Goal: Information Seeking & Learning: Learn about a topic

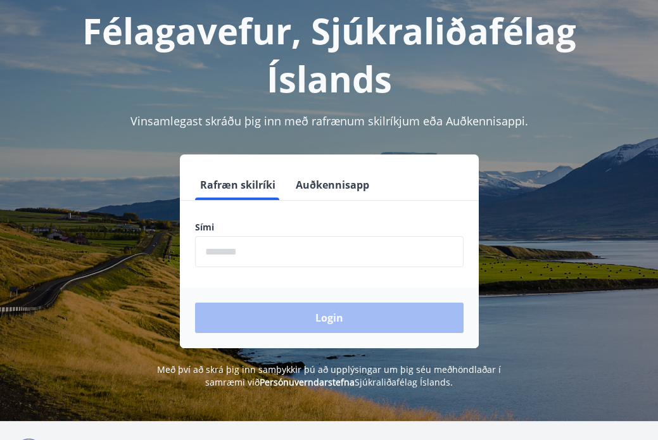
scroll to position [72, 0]
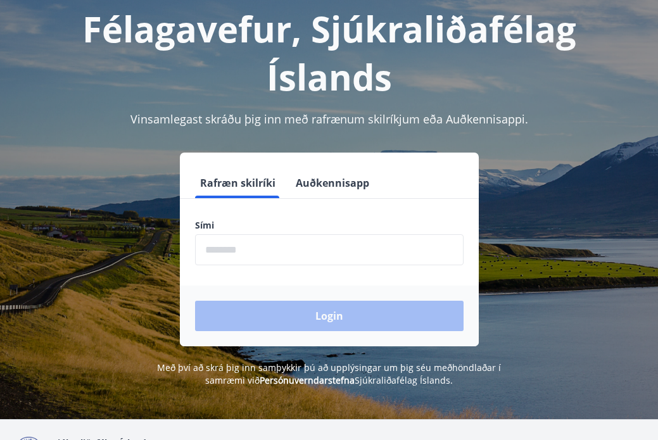
click at [237, 234] on input "phone" at bounding box center [329, 249] width 268 height 31
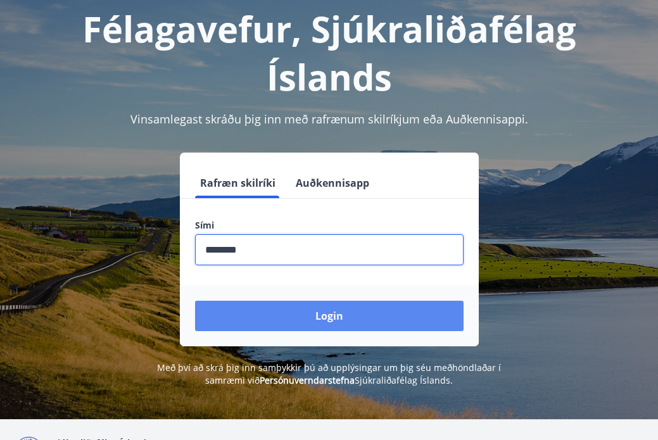
type input "********"
click at [323, 301] on button "Login" at bounding box center [329, 316] width 268 height 30
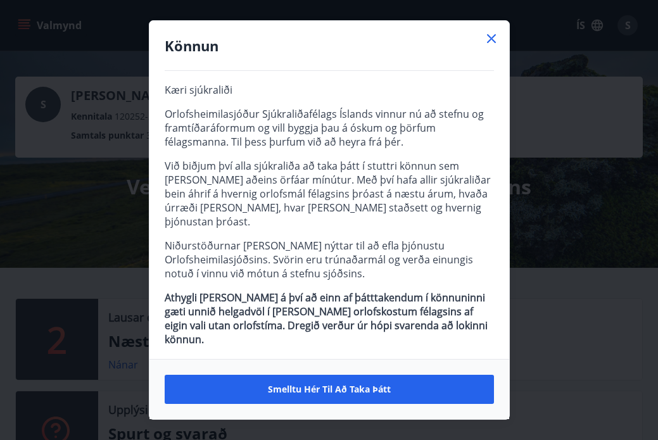
scroll to position [12, 0]
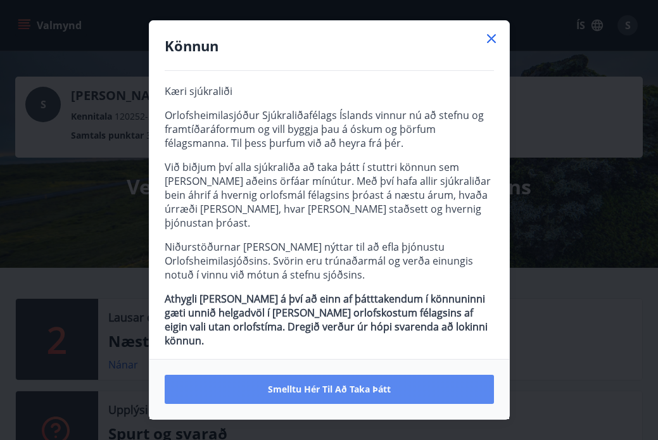
click at [344, 387] on span "Smelltu hér til að taka þátt" at bounding box center [329, 389] width 123 height 13
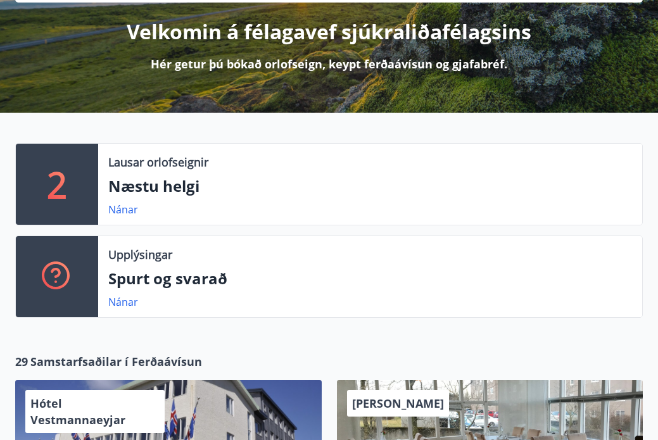
scroll to position [151, 0]
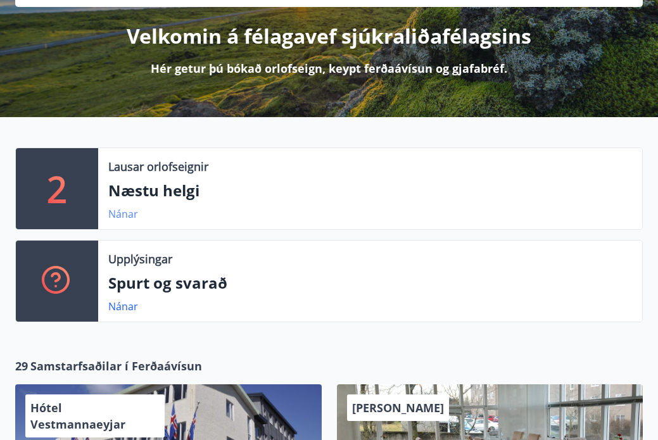
click at [125, 214] on link "Nánar" at bounding box center [123, 214] width 30 height 14
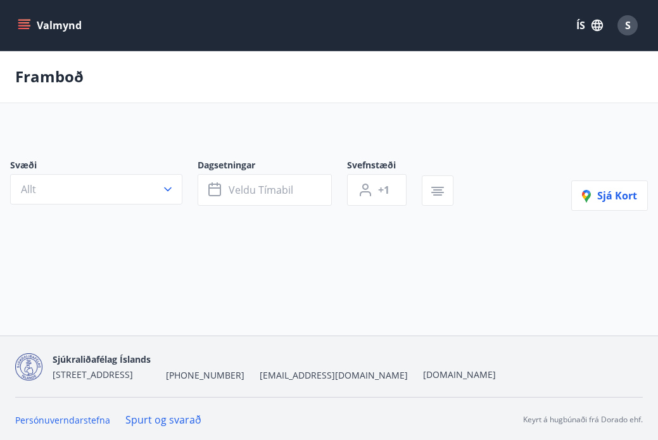
type input "*"
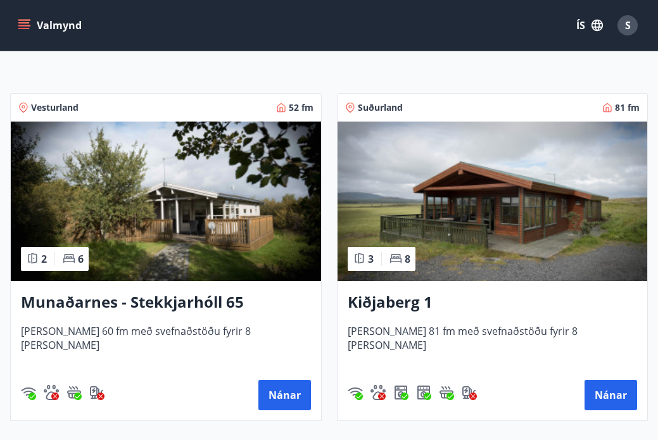
scroll to position [197, 0]
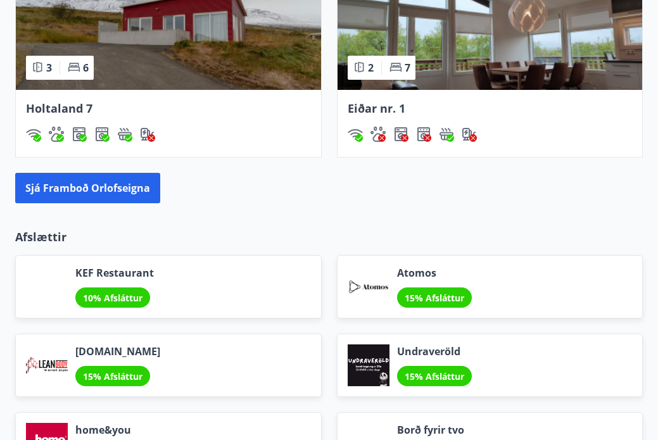
scroll to position [1243, 0]
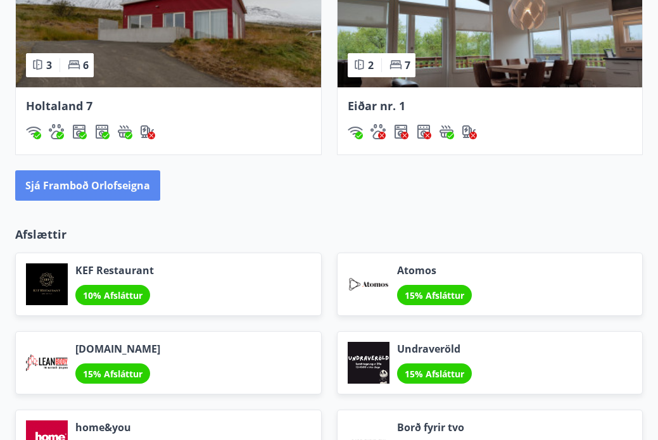
click at [123, 187] on button "Sjá framboð orlofseigna" at bounding box center [87, 185] width 145 height 30
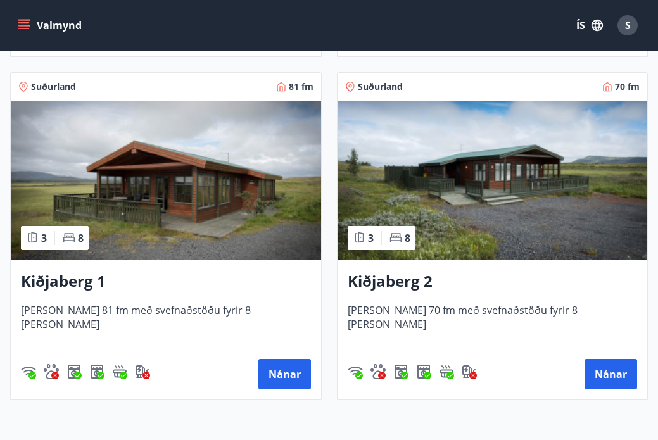
scroll to position [2608, 0]
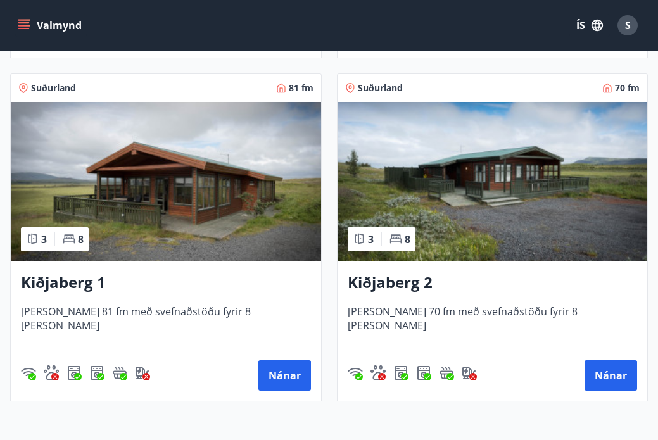
click at [23, 28] on icon "menu" at bounding box center [23, 28] width 11 height 1
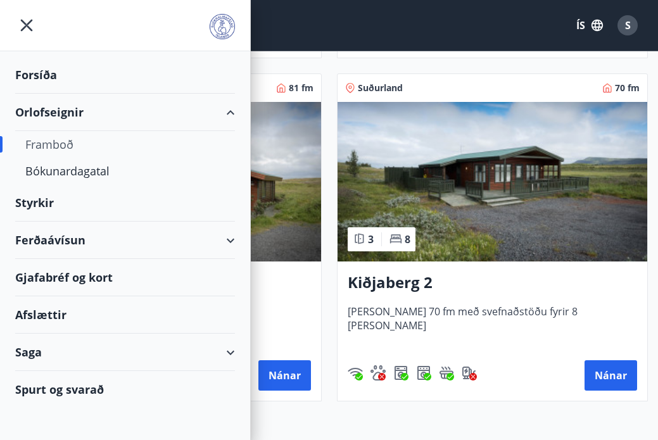
click at [82, 386] on div "Spurt og svarað" at bounding box center [125, 389] width 220 height 37
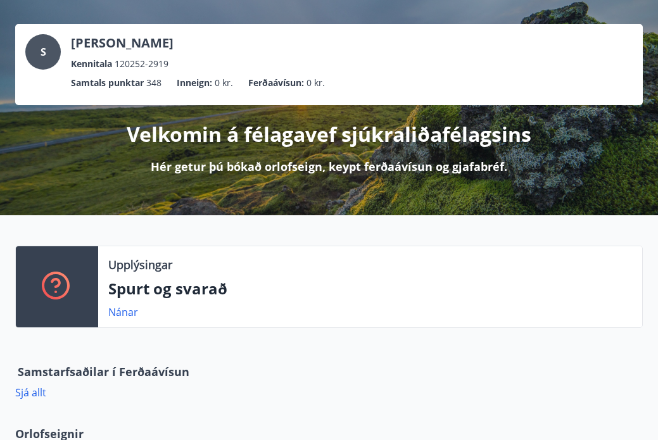
scroll to position [52, 0]
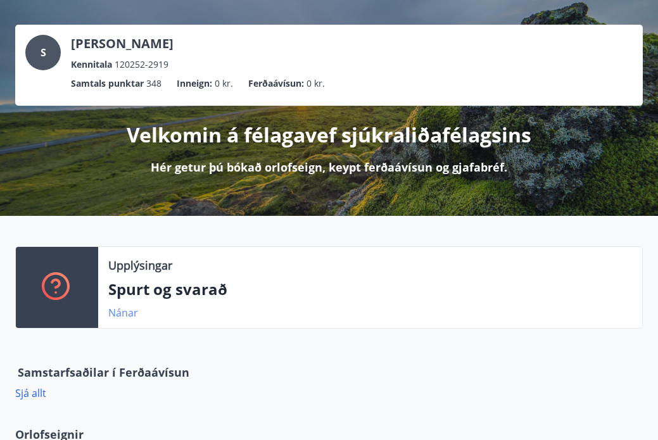
click at [122, 310] on link "Nánar" at bounding box center [123, 313] width 30 height 14
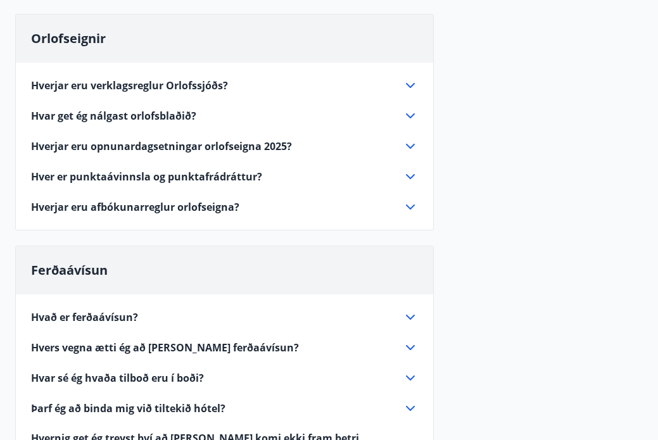
scroll to position [120, 0]
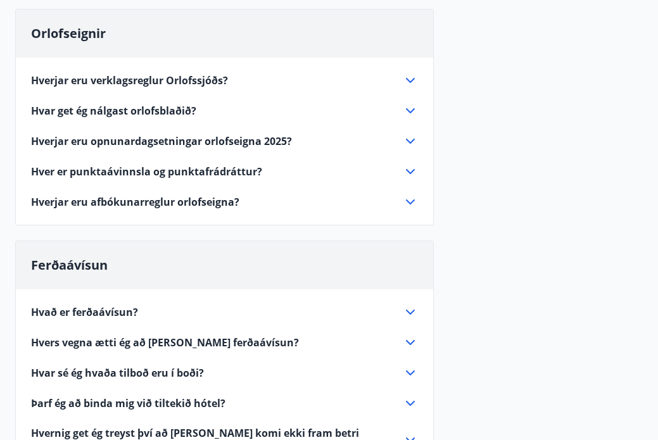
click at [134, 342] on span "Hvers vegna ætti ég að kaupa ferðaávísun?" at bounding box center [165, 342] width 268 height 14
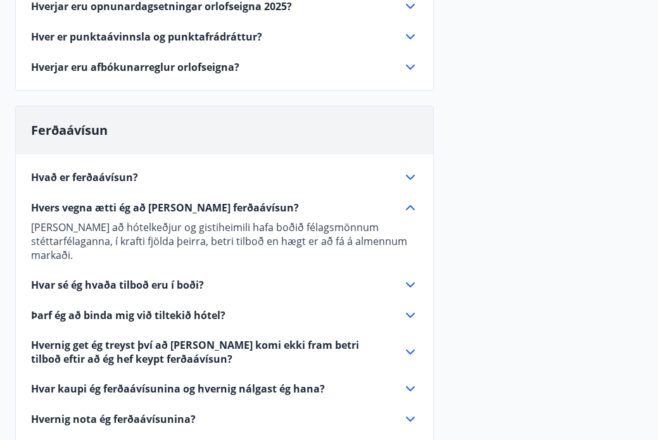
scroll to position [266, 0]
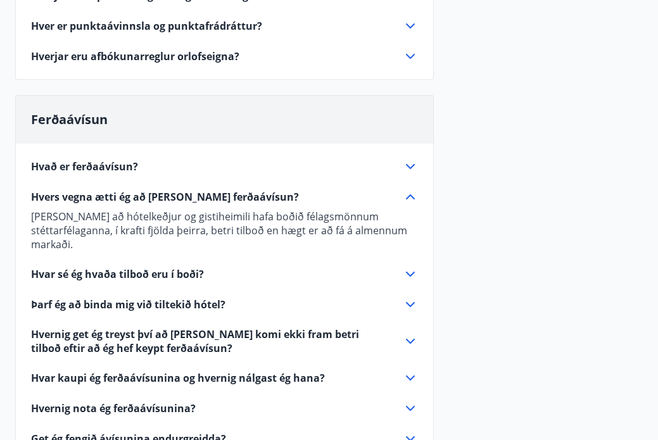
click at [172, 275] on span "Hvar sé ég hvaða tilboð eru í boði?" at bounding box center [117, 274] width 173 height 14
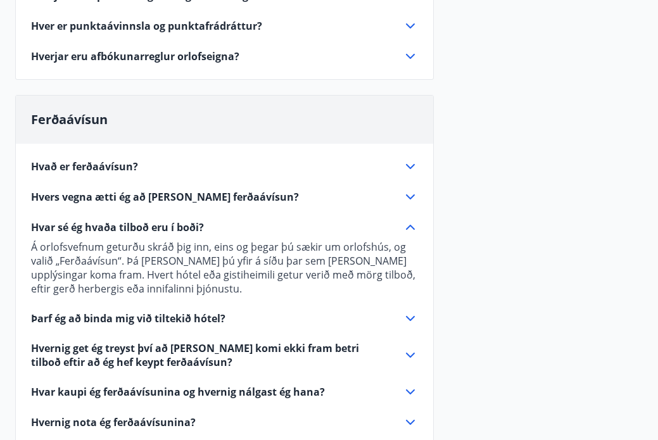
click at [207, 317] on span "Þarf ég að binda mig við tiltekið hótel?" at bounding box center [128, 318] width 194 height 14
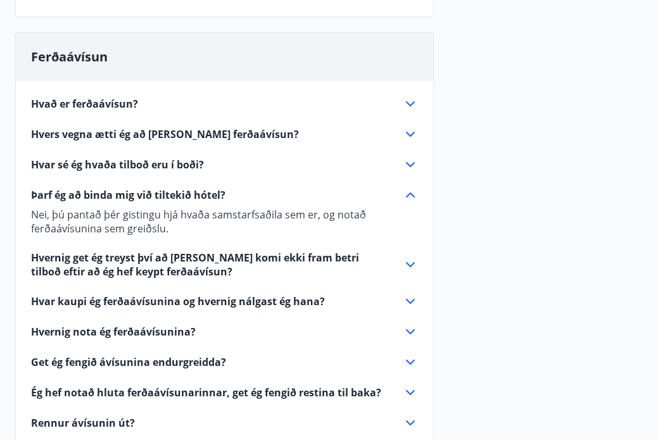
scroll to position [336, 0]
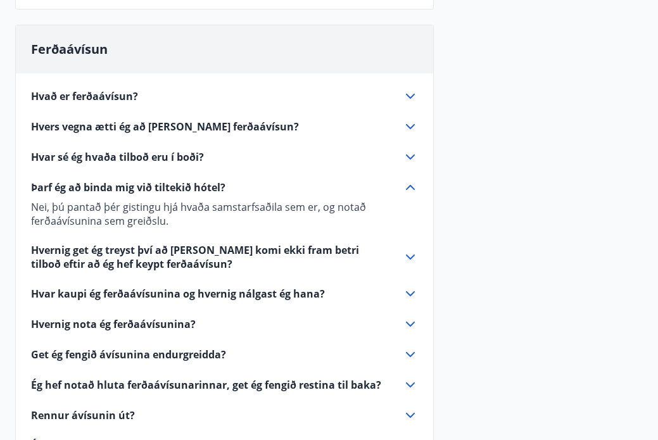
click at [224, 295] on span "Hvar kaupi ég ferðaávísunina og hvernig nálgast ég hana?" at bounding box center [178, 294] width 294 height 14
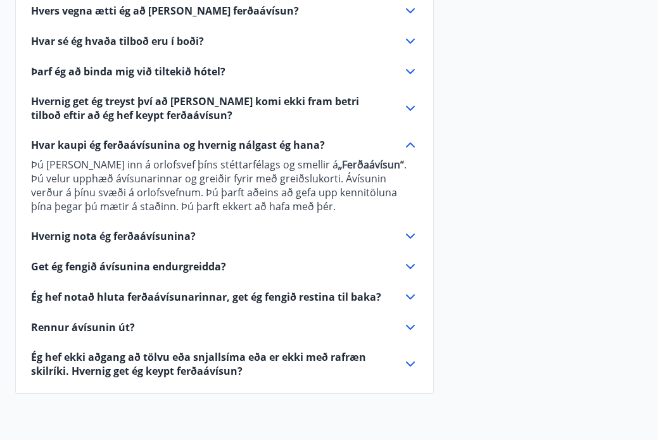
scroll to position [454, 0]
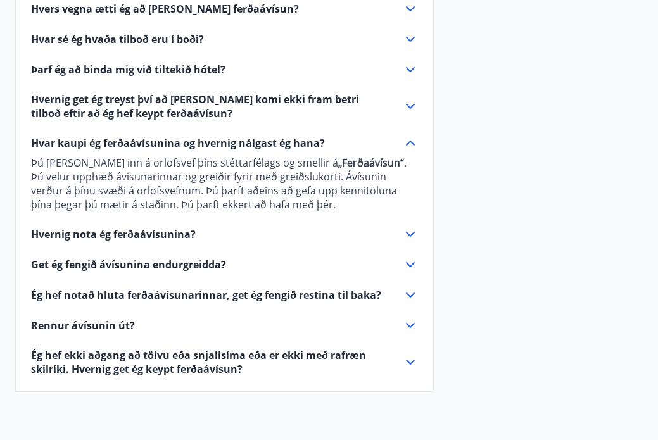
click at [166, 232] on span "Hvernig nota ég ferðaávísunina?" at bounding box center [113, 234] width 165 height 14
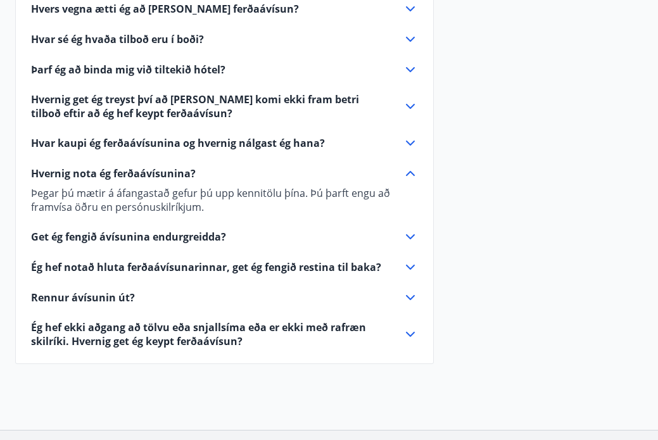
click at [168, 239] on span "Get ég fengið ávísunina endurgreidda?" at bounding box center [128, 237] width 195 height 14
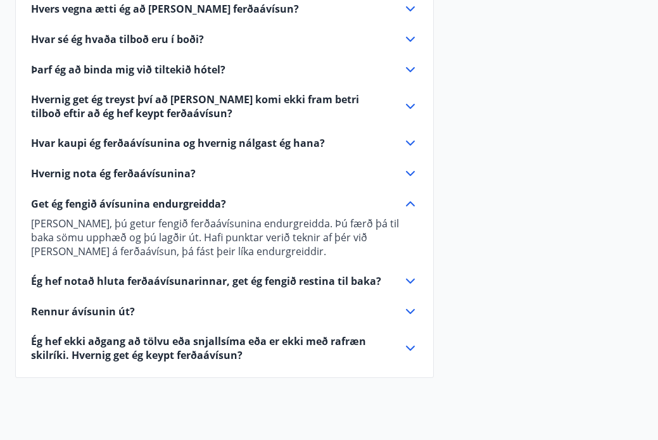
click at [107, 308] on span "Rennur ávísunin út?" at bounding box center [83, 311] width 104 height 14
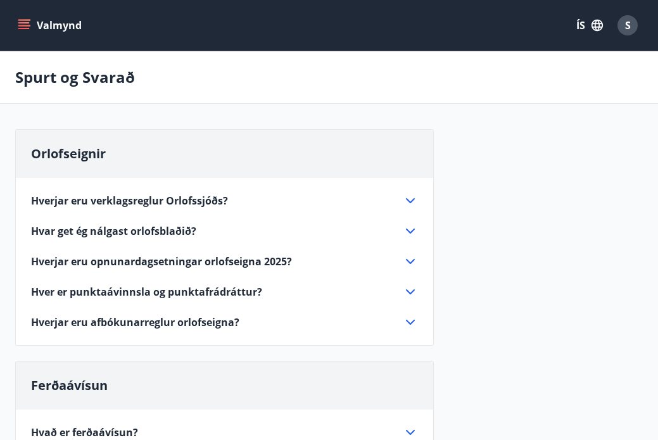
scroll to position [0, 0]
click at [28, 27] on icon "menu" at bounding box center [24, 25] width 13 height 13
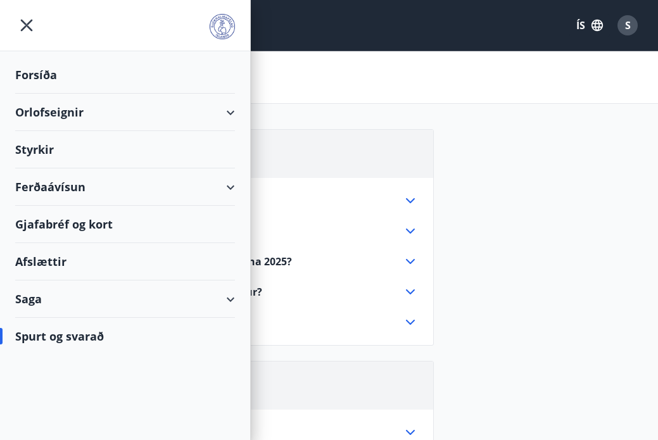
click at [68, 223] on div "Gjafabréf og kort" at bounding box center [125, 224] width 220 height 37
